Goal: Communication & Community: Participate in discussion

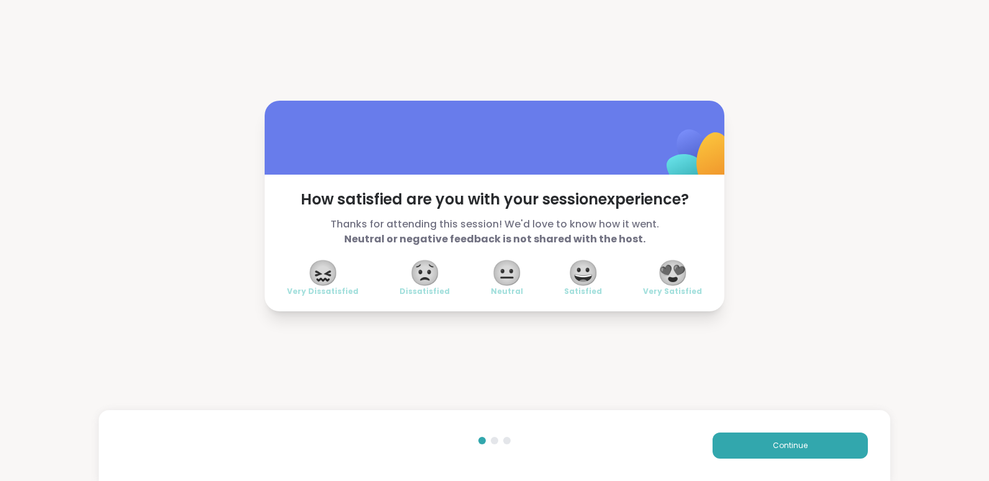
click at [672, 272] on span "😍" at bounding box center [672, 273] width 31 height 22
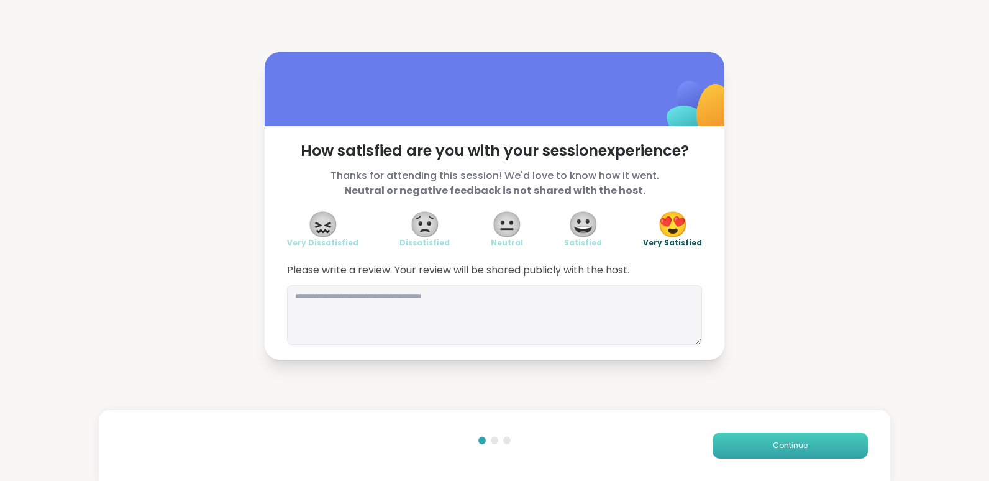
click at [812, 452] on button "Continue" at bounding box center [790, 445] width 155 height 26
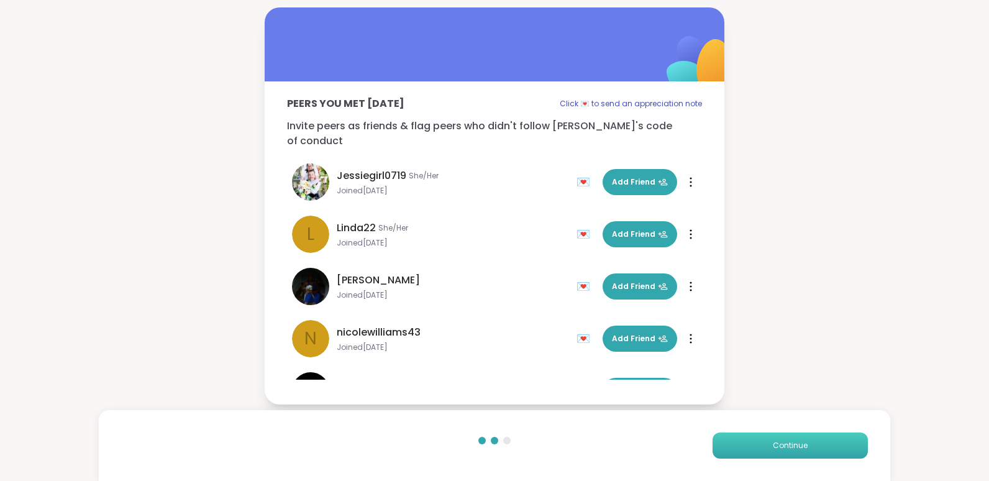
click at [812, 452] on button "Continue" at bounding box center [790, 445] width 155 height 26
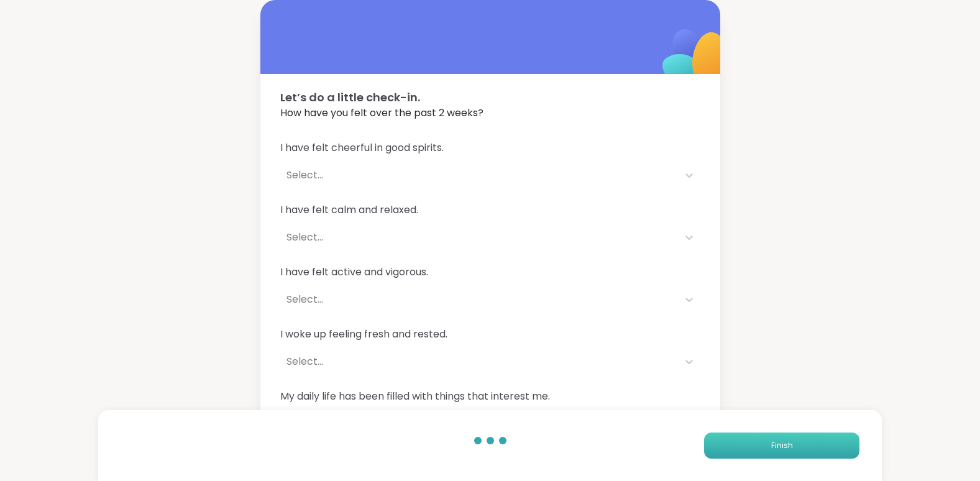
click at [787, 446] on span "Finish" at bounding box center [782, 445] width 22 height 11
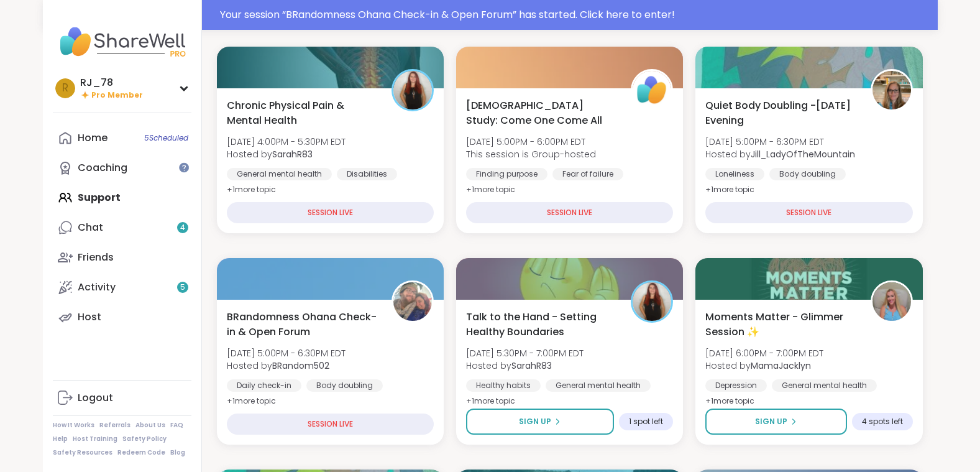
scroll to position [178, 0]
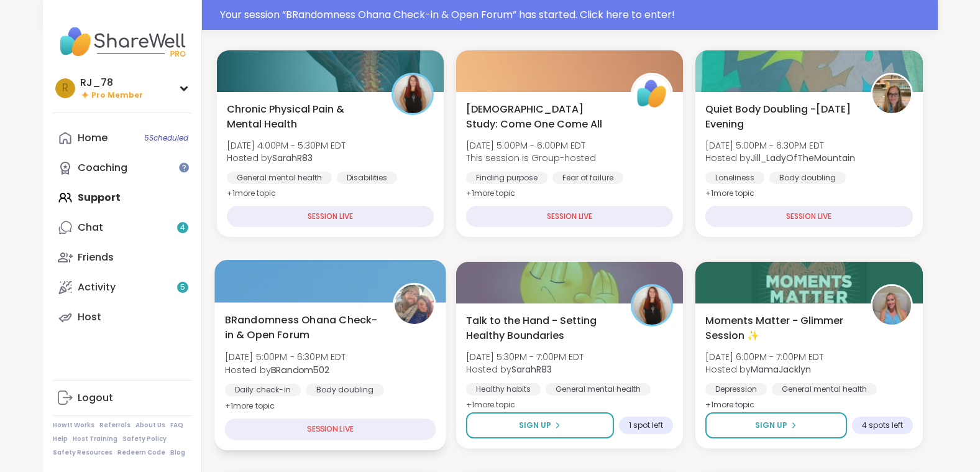
click at [377, 379] on div "BRandomness Ohana Check-in & Open Forum [DATE] 5:00PM - 6:30PM EDT Hosted by BR…" at bounding box center [329, 362] width 211 height 101
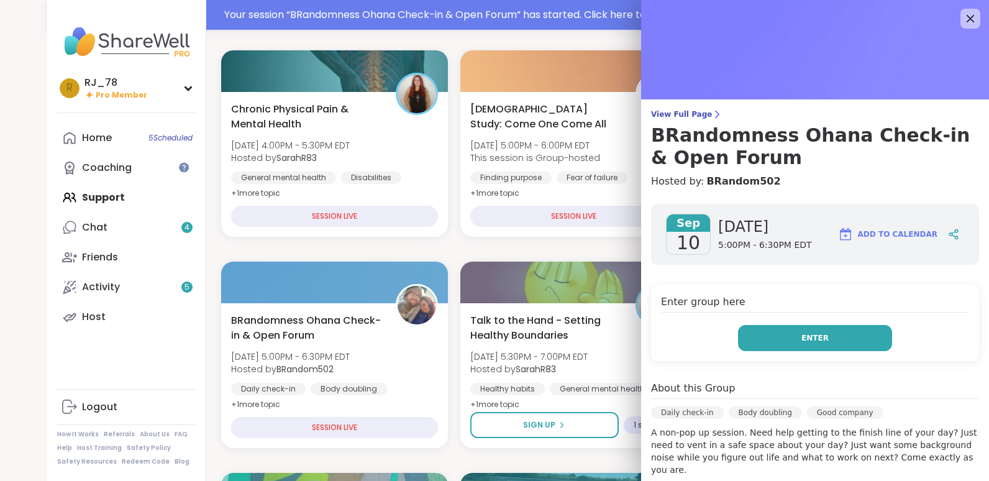
click at [769, 333] on button "Enter" at bounding box center [815, 338] width 154 height 26
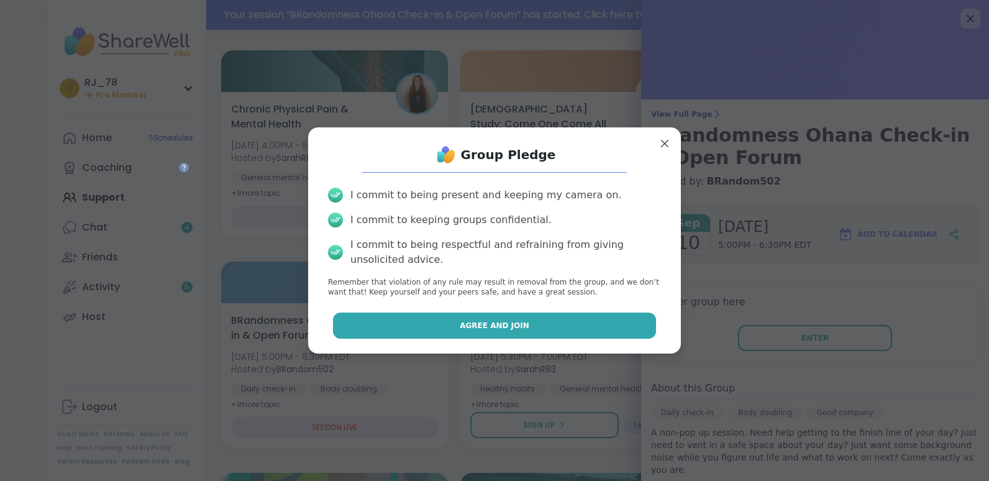
click at [499, 327] on span "Agree and Join" at bounding box center [495, 325] width 70 height 11
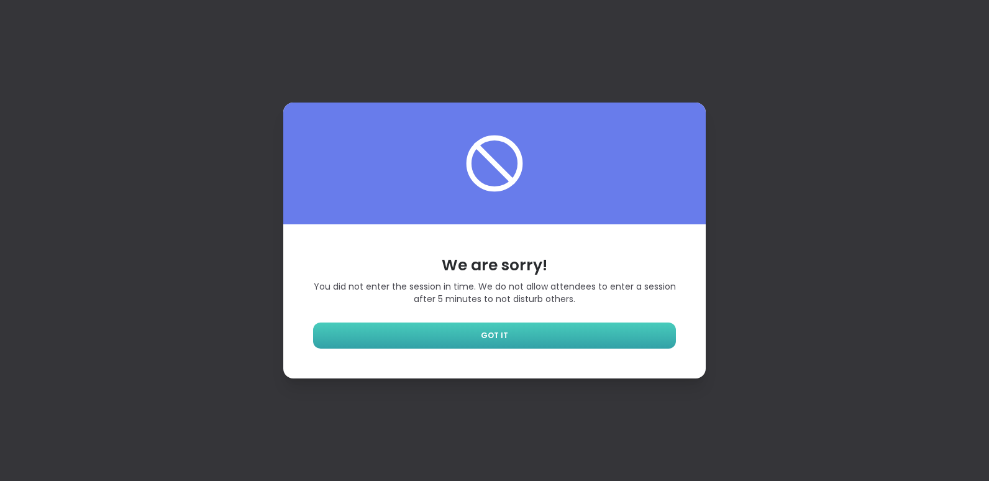
click at [526, 340] on link "GOT IT" at bounding box center [494, 335] width 363 height 26
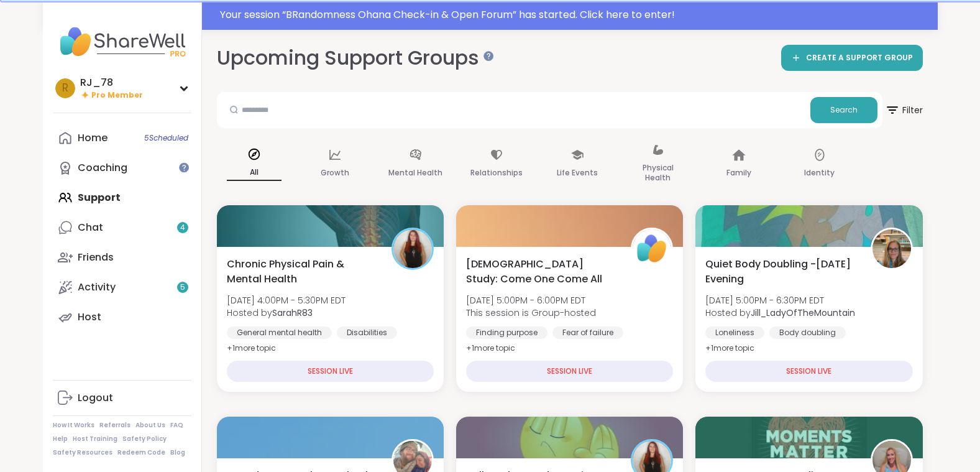
scroll to position [20, 0]
